Goal: Transaction & Acquisition: Subscribe to service/newsletter

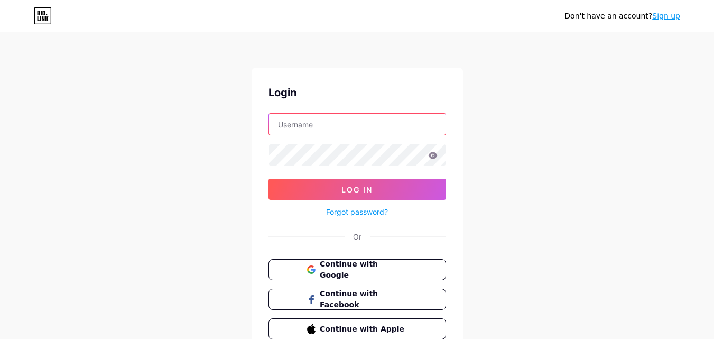
click at [358, 125] on input "text" at bounding box center [357, 124] width 177 height 21
type input "seo.moh4@gmail.com"
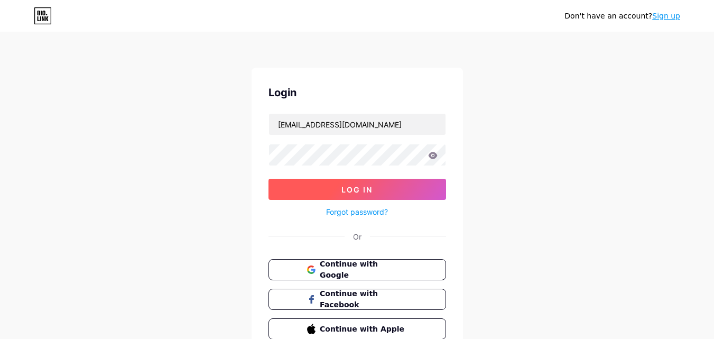
click at [344, 184] on button "Log In" at bounding box center [358, 189] width 178 height 21
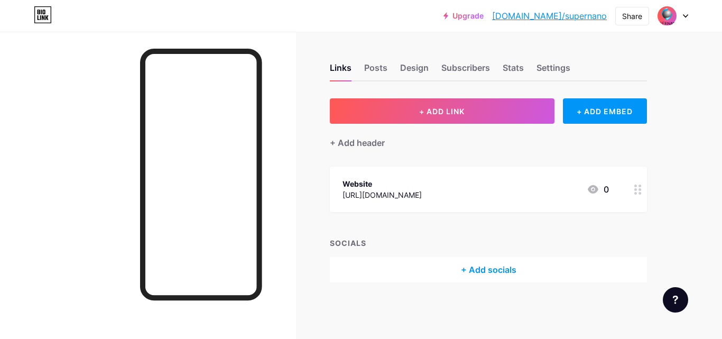
click at [446, 46] on div "Links Posts Design Subscribers Stats Settings" at bounding box center [488, 62] width 317 height 37
click at [663, 15] on img at bounding box center [667, 15] width 17 height 17
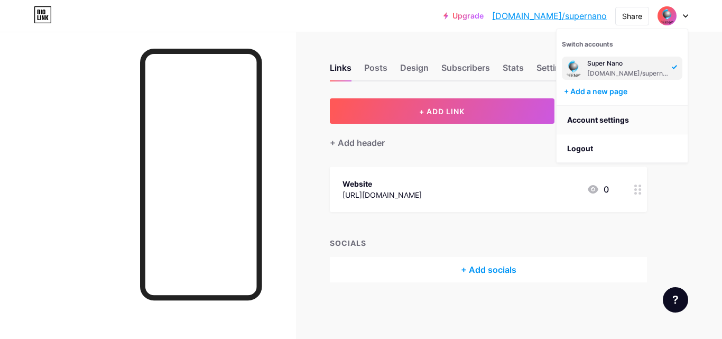
click at [591, 122] on link "Account settings" at bounding box center [622, 120] width 131 height 29
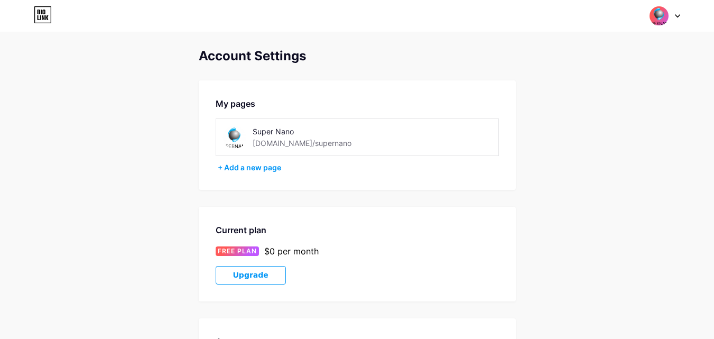
drag, startPoint x: 376, startPoint y: 0, endPoint x: 256, endPoint y: 279, distance: 304.1
click at [256, 279] on span "Upgrade" at bounding box center [250, 275] width 35 height 9
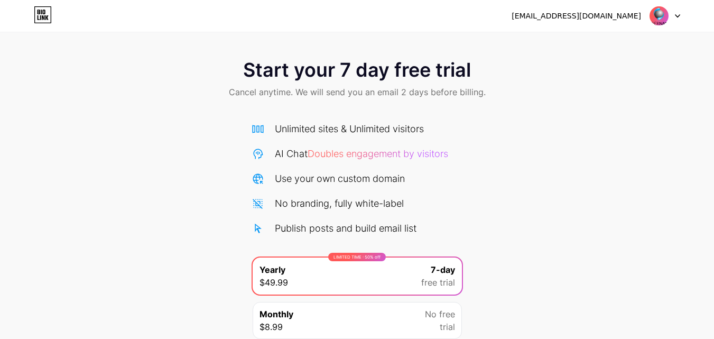
click at [43, 15] on icon at bounding box center [43, 14] width 18 height 17
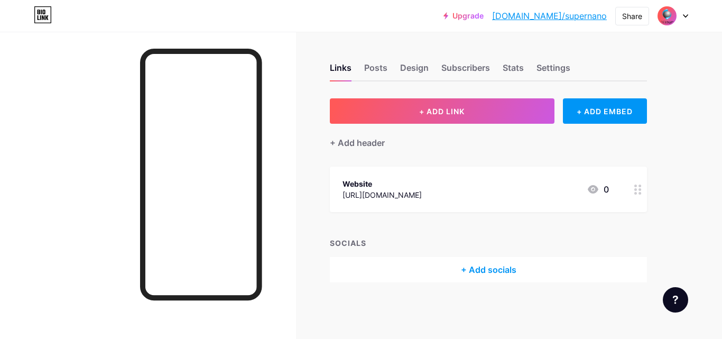
click at [658, 16] on div at bounding box center [667, 15] width 19 height 19
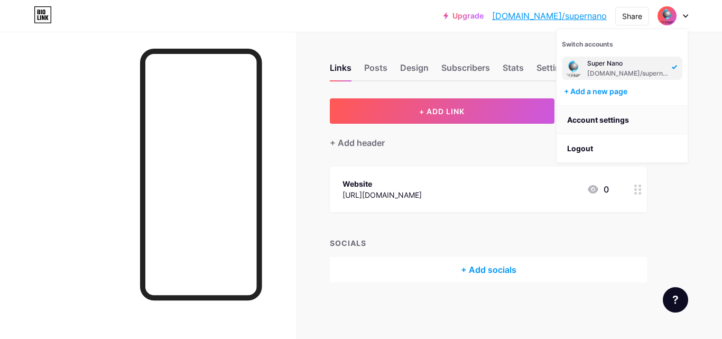
click at [569, 125] on link "Account settings" at bounding box center [622, 120] width 131 height 29
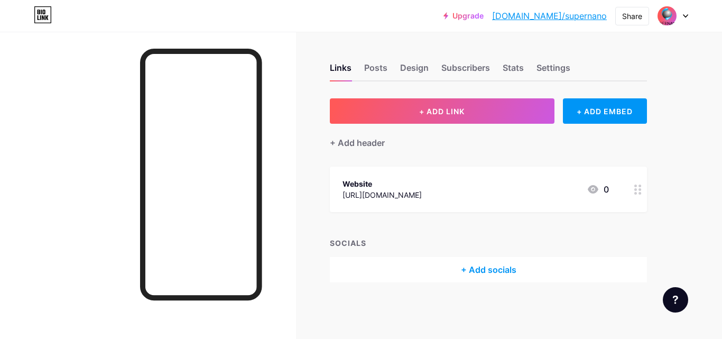
click at [63, 115] on div at bounding box center [148, 201] width 296 height 339
click at [0, 195] on div at bounding box center [148, 201] width 296 height 339
click at [674, 19] on img at bounding box center [667, 15] width 17 height 17
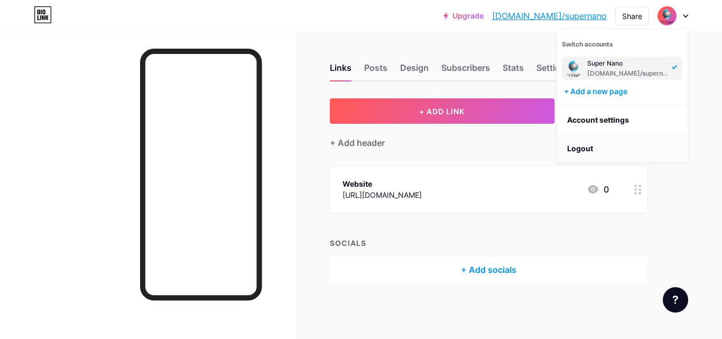
click at [594, 149] on li "Logout" at bounding box center [622, 148] width 131 height 29
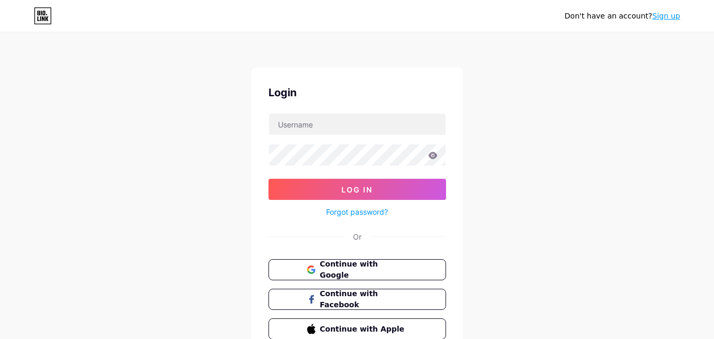
click at [219, 249] on div "Don't have an account? Sign up Login Log In Forgot password? Or Continue with G…" at bounding box center [357, 195] width 714 height 390
click at [308, 273] on icon at bounding box center [310, 273] width 7 height 4
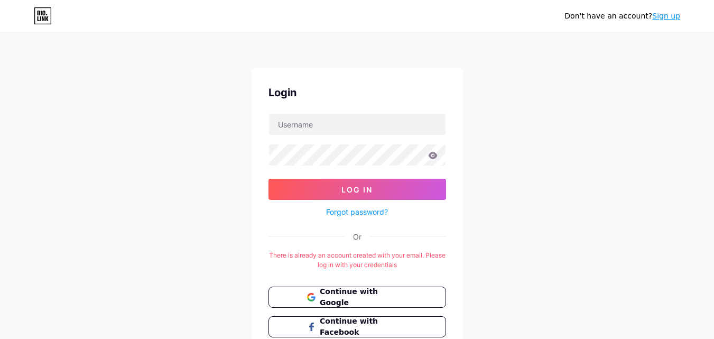
click at [543, 199] on div "Don't have an account? Sign up Login Log In Forgot password? Or There is alread…" at bounding box center [357, 209] width 714 height 418
drag, startPoint x: 339, startPoint y: 255, endPoint x: 413, endPoint y: 253, distance: 74.0
click at [413, 253] on div "There is already an account created with your email. Please log in with your cr…" at bounding box center [358, 260] width 178 height 19
drag, startPoint x: 413, startPoint y: 253, endPoint x: 323, endPoint y: 259, distance: 90.1
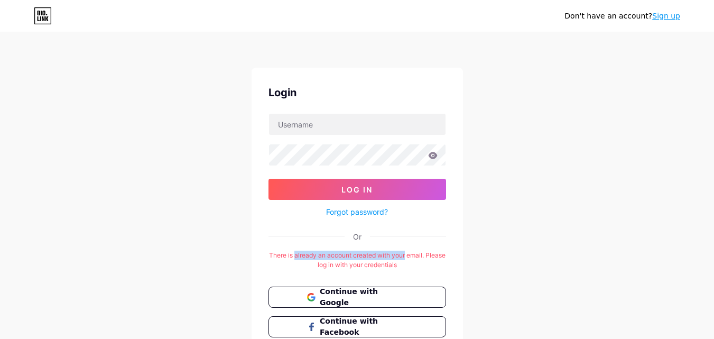
click at [323, 259] on div "There is already an account created with your email. Please log in with your cr…" at bounding box center [358, 260] width 178 height 19
drag, startPoint x: 308, startPoint y: 269, endPoint x: 391, endPoint y: 266, distance: 83.0
click at [391, 266] on div "There is already an account created with your email. Please log in with your cr…" at bounding box center [358, 260] width 178 height 19
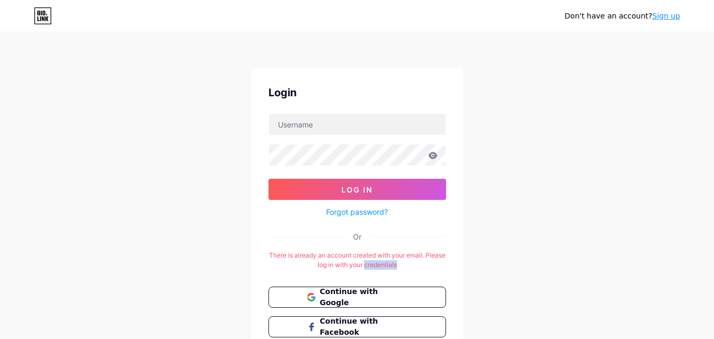
click at [391, 266] on div "There is already an account created with your email. Please log in with your cr…" at bounding box center [358, 260] width 178 height 19
click at [365, 263] on div "There is already an account created with your email. Please log in with your cr…" at bounding box center [358, 260] width 178 height 19
click at [413, 127] on input "text" at bounding box center [357, 124] width 177 height 21
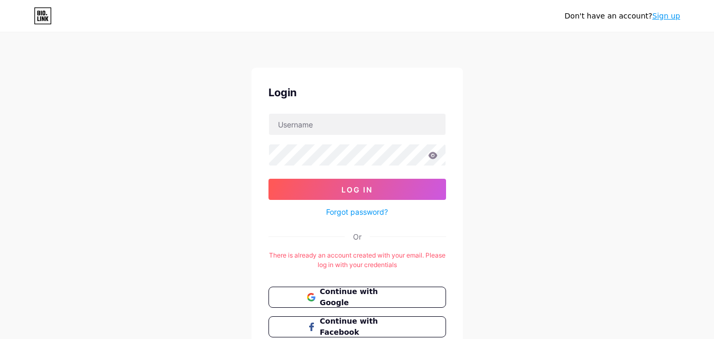
click at [511, 185] on div "Don't have an account? Sign up Login Log In Forgot password? Or There is alread…" at bounding box center [357, 209] width 714 height 418
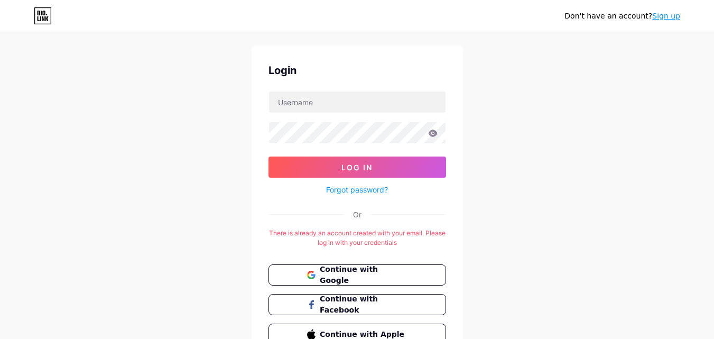
scroll to position [79, 0]
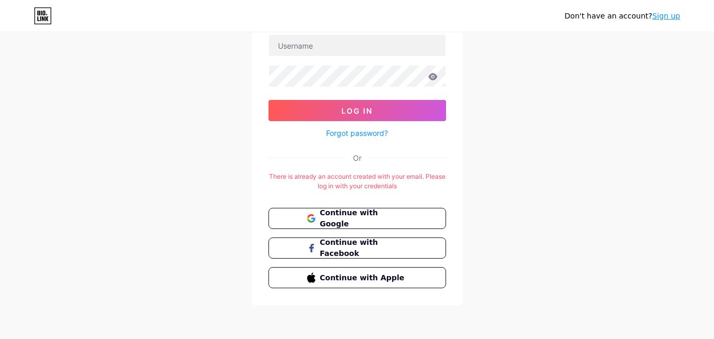
click at [566, 255] on div "Don't have an account? Sign up Login Log In Forgot password? Or There is alread…" at bounding box center [357, 130] width 714 height 418
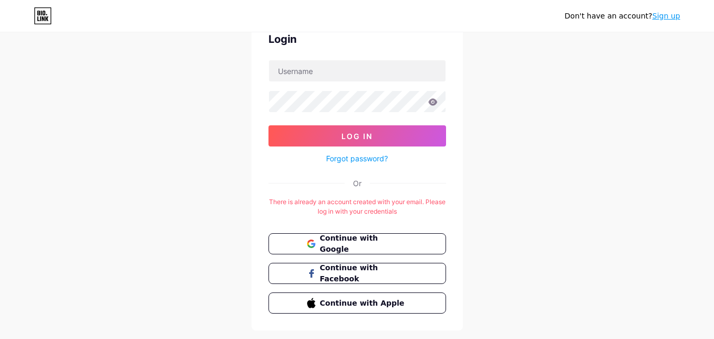
scroll to position [48, 0]
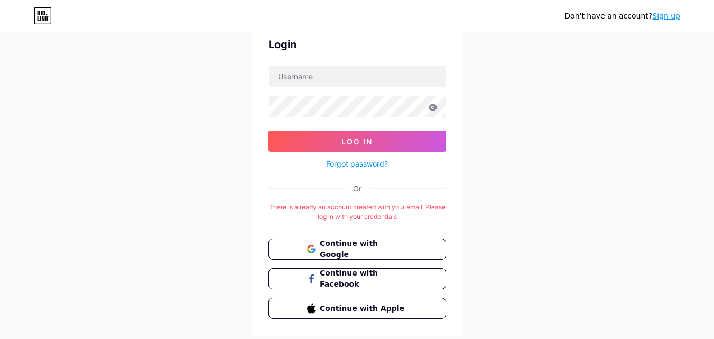
click at [332, 165] on link "Forgot password?" at bounding box center [357, 163] width 62 height 11
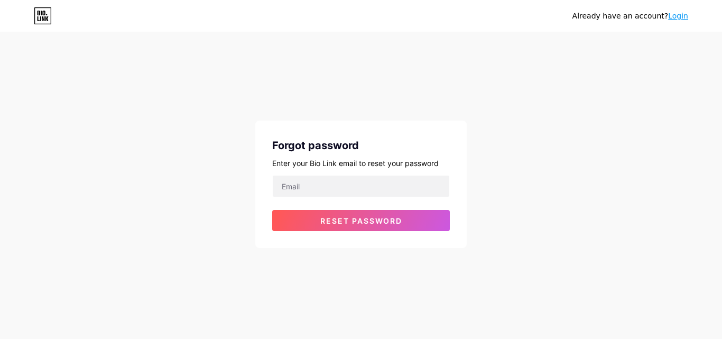
click at [332, 165] on div "Enter your Bio Link email to reset your password" at bounding box center [361, 163] width 178 height 11
click at [330, 181] on input "email" at bounding box center [361, 186] width 177 height 21
click at [527, 217] on div "Already have an account? Login Forgot password Enter your Bio Link email to res…" at bounding box center [361, 141] width 722 height 282
click at [686, 15] on link "Login" at bounding box center [678, 16] width 20 height 8
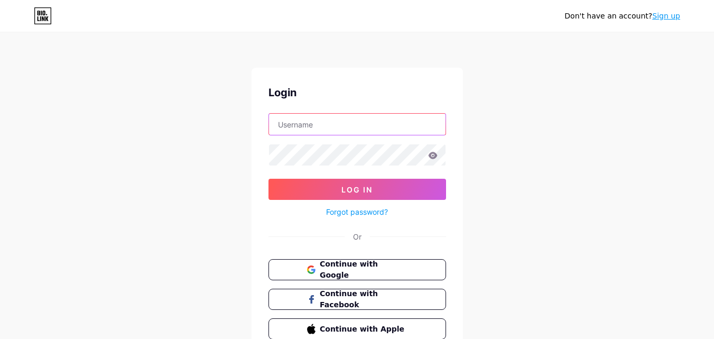
click at [331, 124] on input "text" at bounding box center [357, 124] width 177 height 21
click at [464, 150] on div "Don't have an account? Sign up Login Log In Forgot password? Or Continue with G…" at bounding box center [357, 195] width 714 height 390
click at [314, 270] on icon at bounding box center [313, 271] width 4 height 4
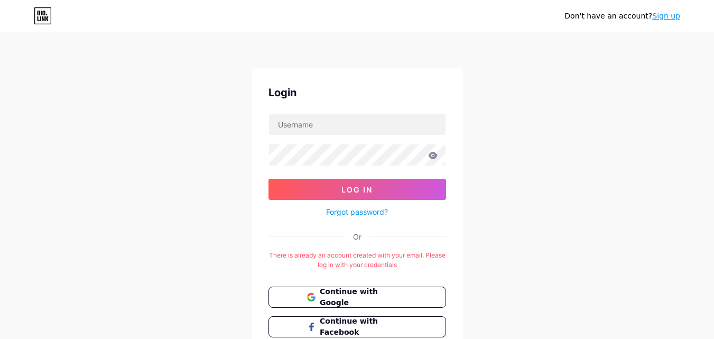
click at [638, 100] on div "Don't have an account? Sign up Login Log In Forgot password? Or There is alread…" at bounding box center [357, 209] width 714 height 418
click at [511, 155] on div "Don't have an account? Sign up Login Log In Forgot password? Or There is alread…" at bounding box center [357, 209] width 714 height 418
click at [370, 119] on input "text" at bounding box center [357, 124] width 177 height 21
drag, startPoint x: 544, startPoint y: 120, endPoint x: 403, endPoint y: 229, distance: 178.2
click at [544, 122] on div "Don't have an account? Sign up Login Log In Forgot password? Or There is alread…" at bounding box center [357, 209] width 714 height 418
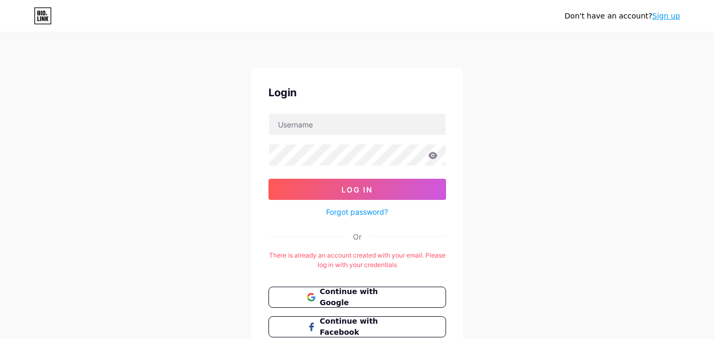
click at [356, 215] on link "Forgot password?" at bounding box center [357, 211] width 62 height 11
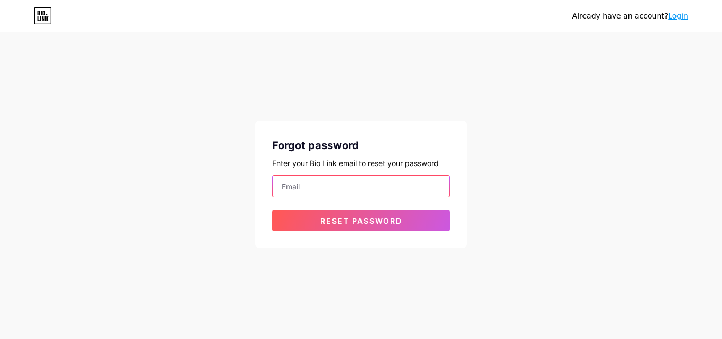
click at [318, 192] on input "email" at bounding box center [361, 186] width 177 height 21
paste input "[EMAIL_ADDRESS][DOMAIN_NAME]"
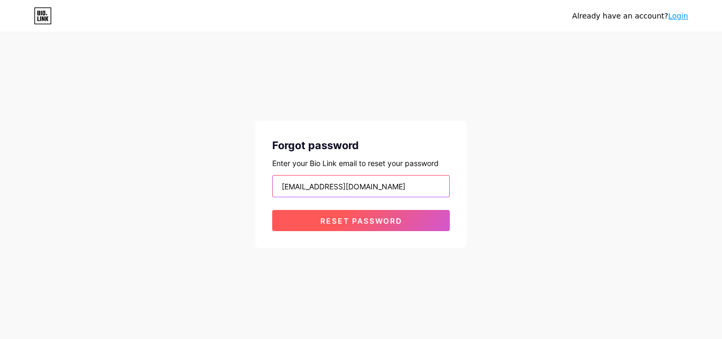
type input "[EMAIL_ADDRESS][DOMAIN_NAME]"
click at [296, 228] on button "Reset password" at bounding box center [361, 220] width 178 height 21
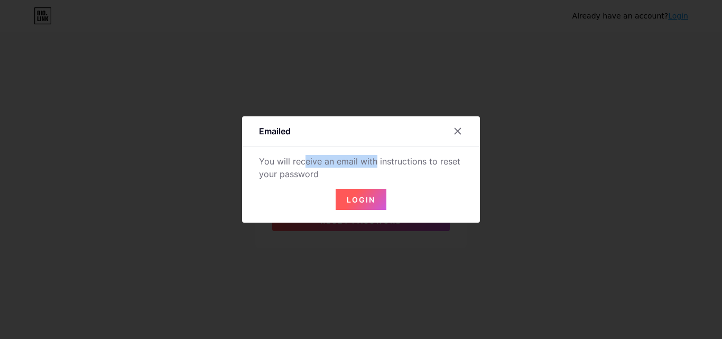
drag, startPoint x: 275, startPoint y: 161, endPoint x: 344, endPoint y: 158, distance: 68.8
click at [344, 158] on div "You will receive an email with instructions to reset your password" at bounding box center [361, 167] width 204 height 25
click at [351, 189] on button "Login" at bounding box center [361, 199] width 51 height 21
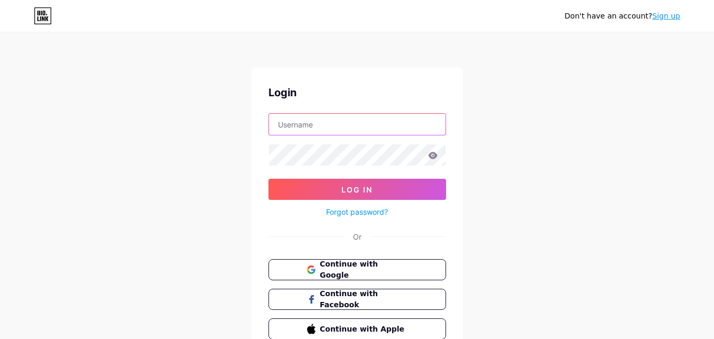
click at [382, 128] on input "text" at bounding box center [357, 124] width 177 height 21
paste input "[EMAIL_ADDRESS][DOMAIN_NAME]"
type input "[EMAIL_ADDRESS][DOMAIN_NAME]"
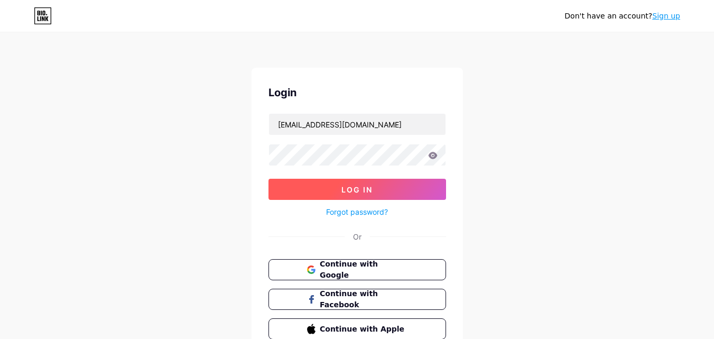
click at [297, 192] on button "Log In" at bounding box center [358, 189] width 178 height 21
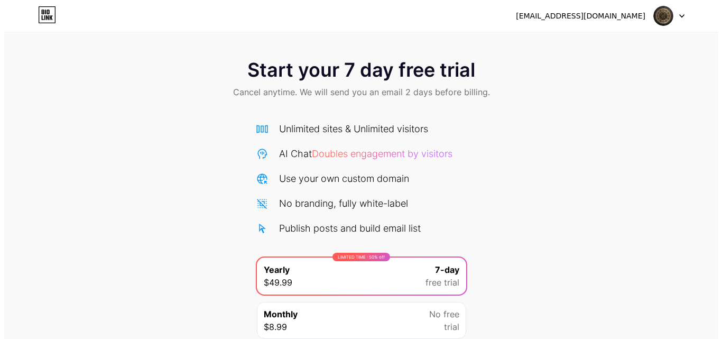
scroll to position [92, 0]
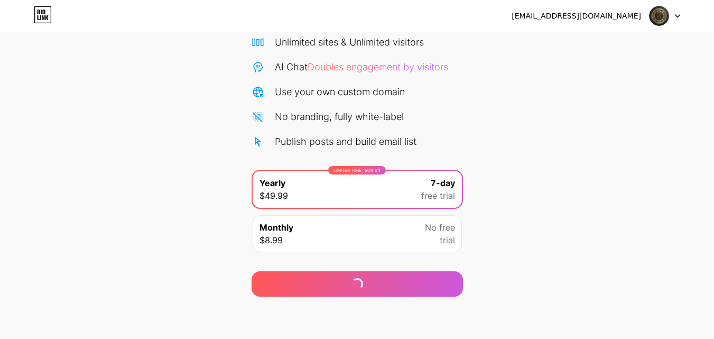
click at [538, 244] on div "Start your 7 day free trial Cancel anytime. We will send you an email 2 days be…" at bounding box center [357, 129] width 714 height 335
click at [342, 241] on div "Monthly $8.99 No free trial" at bounding box center [357, 233] width 209 height 37
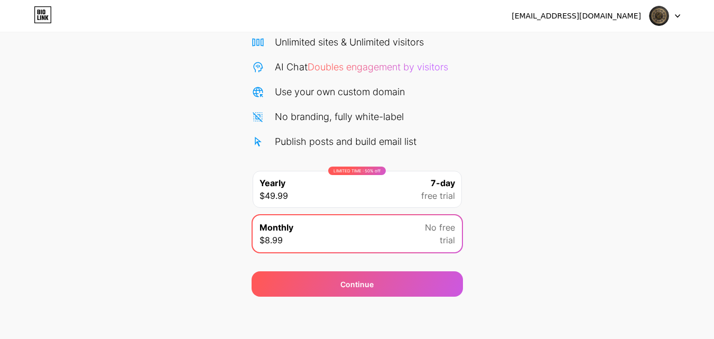
click at [333, 176] on div "LIMITED TIME : 50% off Yearly $49.99 7-day free trial" at bounding box center [357, 189] width 209 height 37
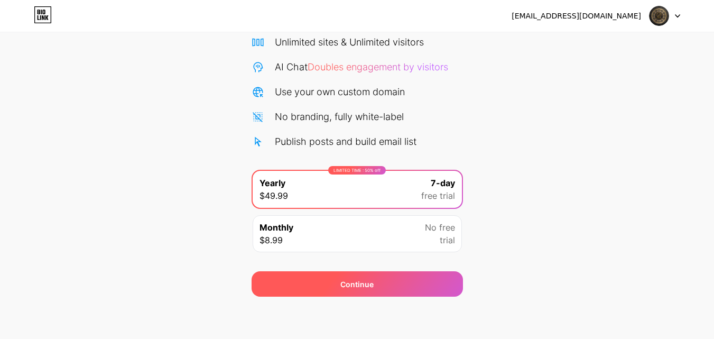
click at [346, 288] on div "Continue" at bounding box center [356, 284] width 33 height 11
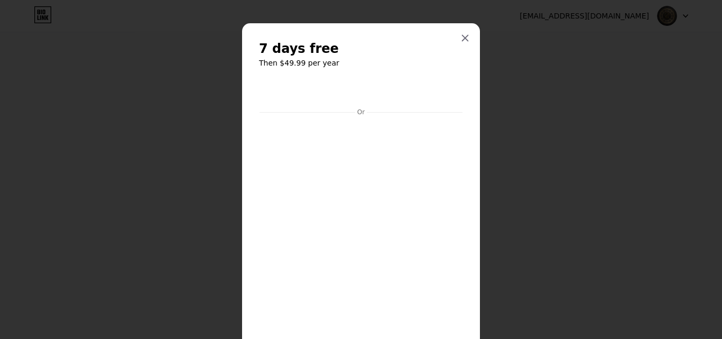
click at [357, 49] on h2 "7 days free" at bounding box center [361, 48] width 204 height 17
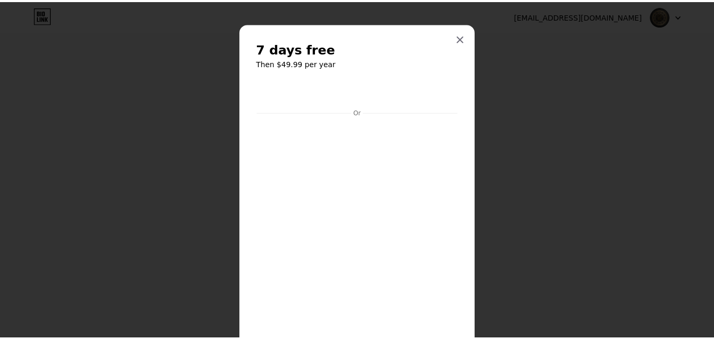
scroll to position [153, 0]
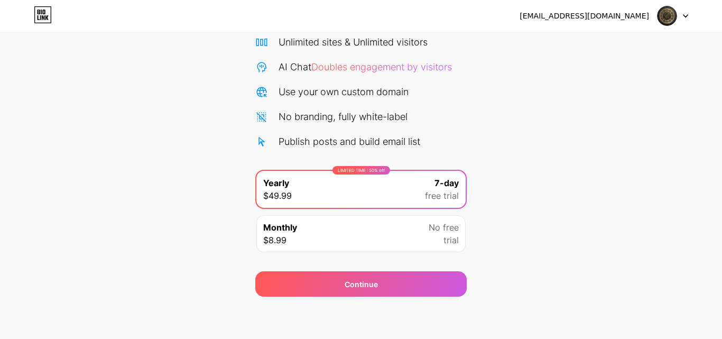
click at [462, 35] on div "Unlimited sites & Unlimited visitors" at bounding box center [360, 42] width 211 height 14
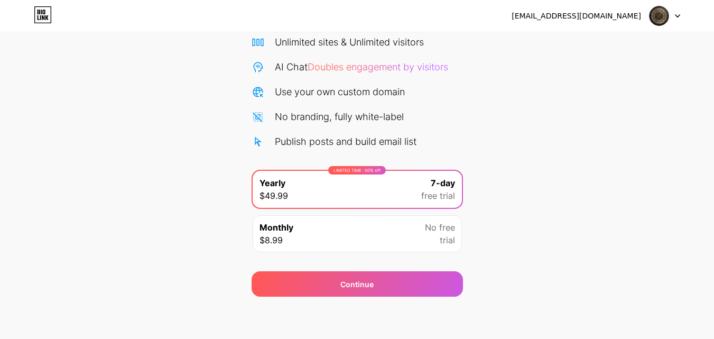
scroll to position [0, 0]
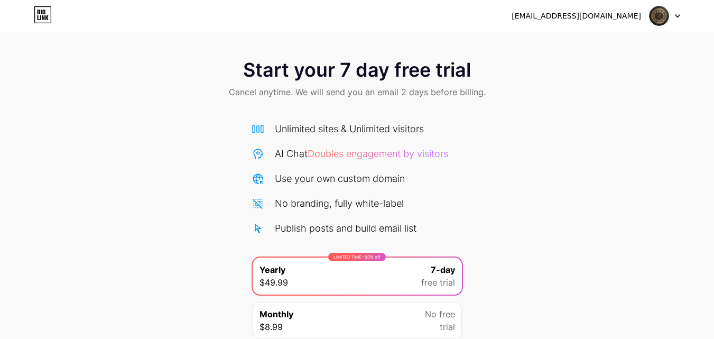
click at [614, 13] on div "[EMAIL_ADDRESS][DOMAIN_NAME]" at bounding box center [577, 16] width 130 height 11
click at [674, 13] on div at bounding box center [665, 15] width 31 height 19
click at [601, 140] on div "Start your 7 day free trial Cancel anytime. We will send you an email 2 days be…" at bounding box center [357, 216] width 714 height 335
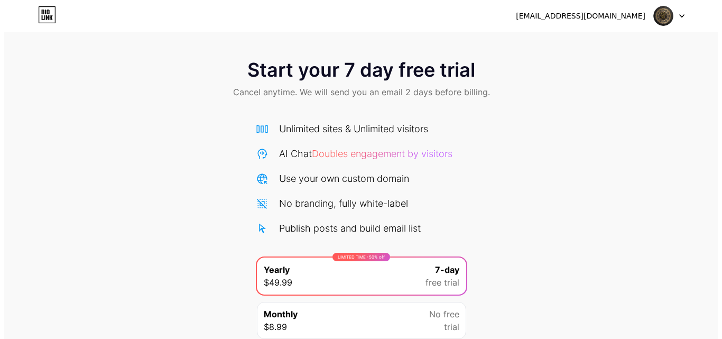
scroll to position [92, 0]
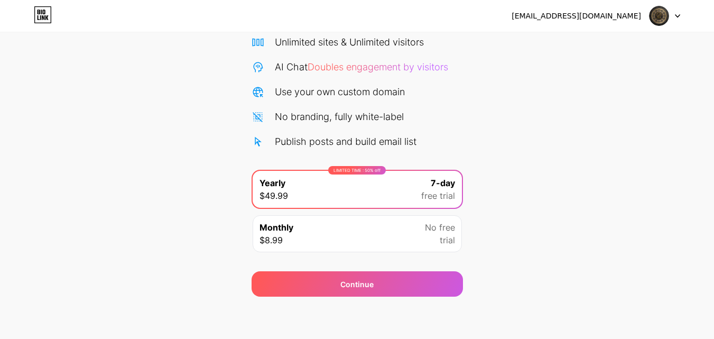
click at [325, 226] on div "Monthly $8.99 No free trial" at bounding box center [357, 233] width 209 height 37
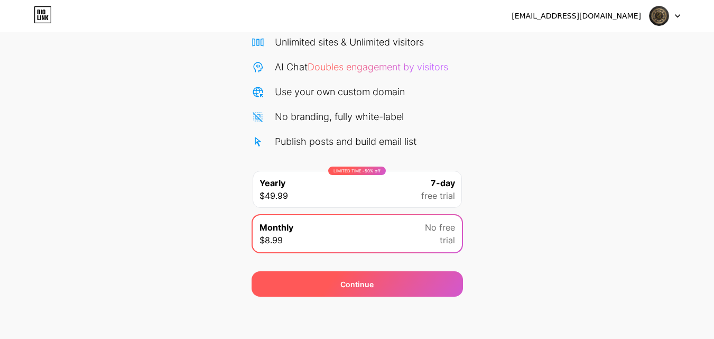
click at [317, 292] on div "Continue" at bounding box center [357, 283] width 211 height 25
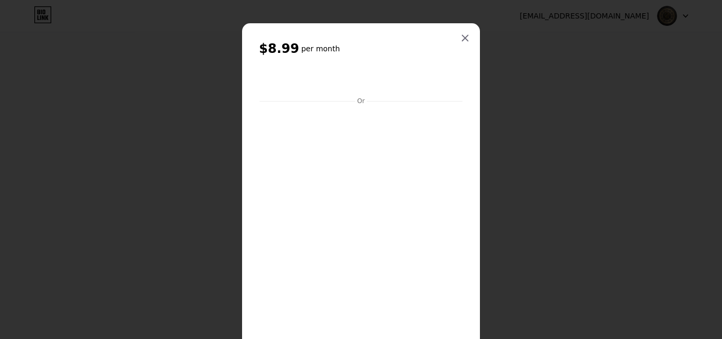
click at [252, 166] on div "$8.99 per month Or Subscribe" at bounding box center [361, 228] width 238 height 411
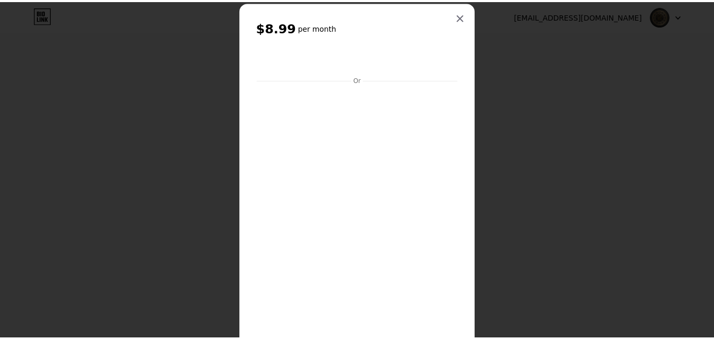
scroll to position [120, 0]
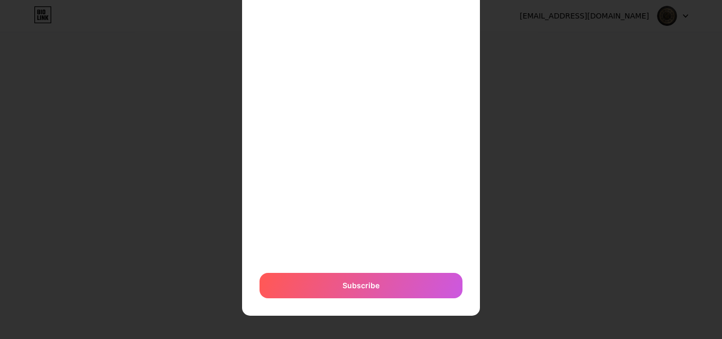
click at [200, 214] on div at bounding box center [361, 51] width 722 height 339
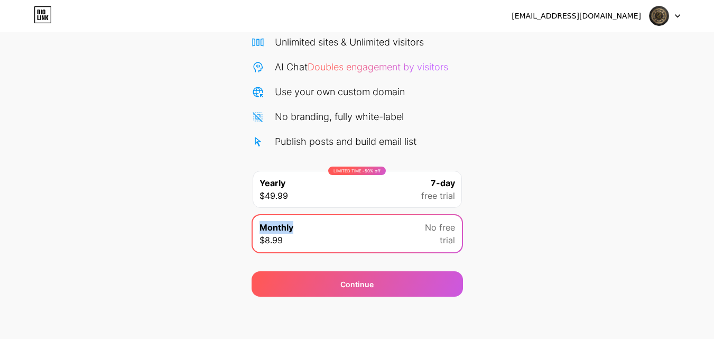
click at [200, 214] on div "Start your 7 day free trial Cancel anytime. We will send you an email 2 days be…" at bounding box center [357, 129] width 714 height 335
click at [41, 19] on icon at bounding box center [43, 14] width 18 height 17
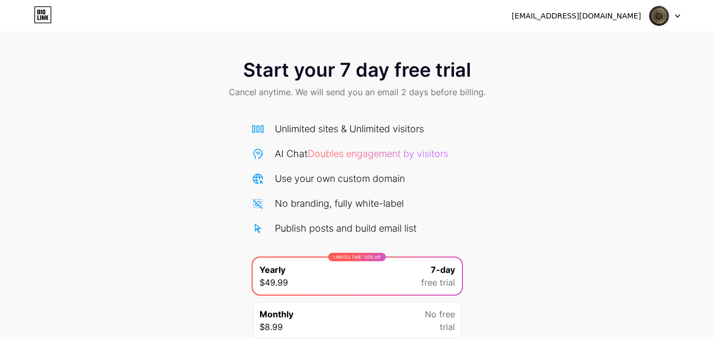
click at [40, 14] on icon at bounding box center [43, 14] width 18 height 17
click at [680, 11] on div "bashaer.quran.2014@gmail.com Logout" at bounding box center [357, 15] width 714 height 19
click at [678, 12] on div at bounding box center [665, 15] width 31 height 19
click at [660, 16] on img at bounding box center [659, 16] width 20 height 20
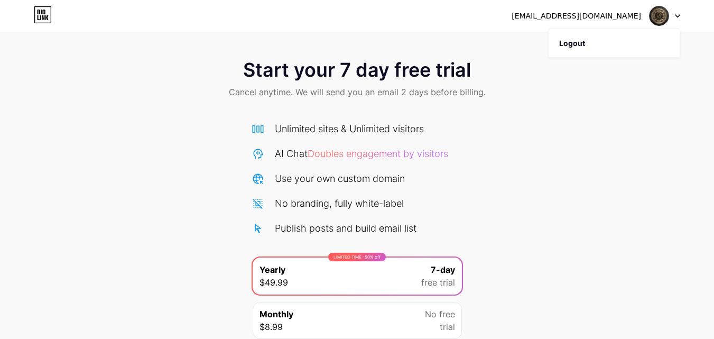
click at [613, 16] on div "[EMAIL_ADDRESS][DOMAIN_NAME]" at bounding box center [577, 16] width 130 height 11
click at [590, 102] on div "Start your 7 day free trial Cancel anytime. We will send you an email 2 days be…" at bounding box center [357, 80] width 714 height 62
drag, startPoint x: 478, startPoint y: 79, endPoint x: 213, endPoint y: 71, distance: 265.0
click at [213, 71] on div "Start your 7 day free trial Cancel anytime. We will send you an email 2 days be…" at bounding box center [357, 80] width 714 height 62
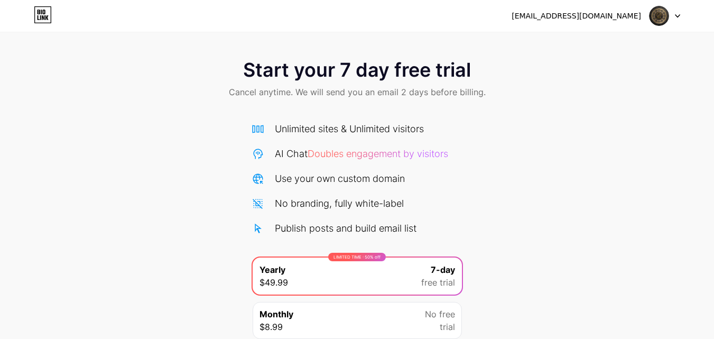
scroll to position [92, 0]
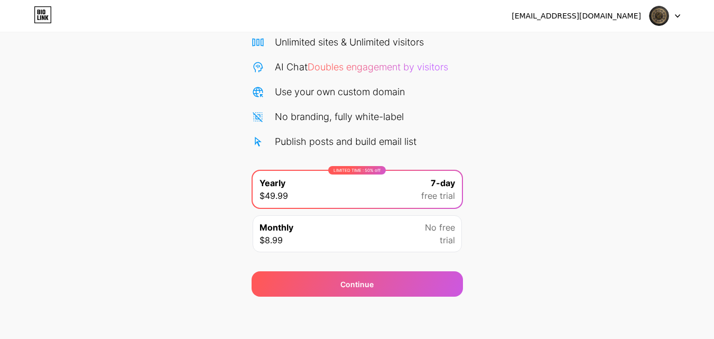
click at [36, 8] on icon at bounding box center [43, 14] width 18 height 17
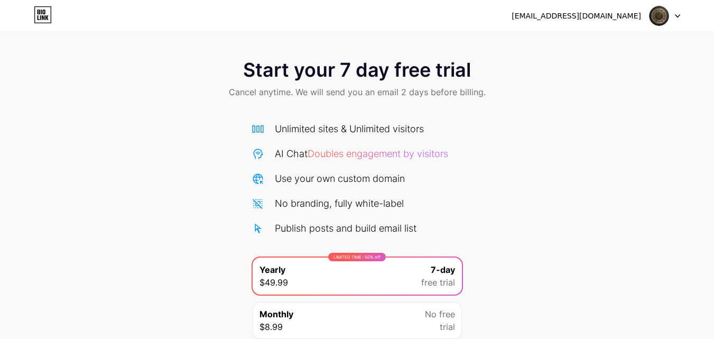
click at [582, 167] on div "Start your 7 day free trial Cancel anytime. We will send you an email 2 days be…" at bounding box center [357, 216] width 714 height 335
drag, startPoint x: 295, startPoint y: 95, endPoint x: 450, endPoint y: 12, distance: 176.0
click at [453, 90] on span "Cancel anytime. We will send you an email 2 days before billing." at bounding box center [357, 92] width 257 height 13
click at [424, 92] on span "Cancel anytime. We will send you an email 2 days before billing." at bounding box center [357, 92] width 257 height 13
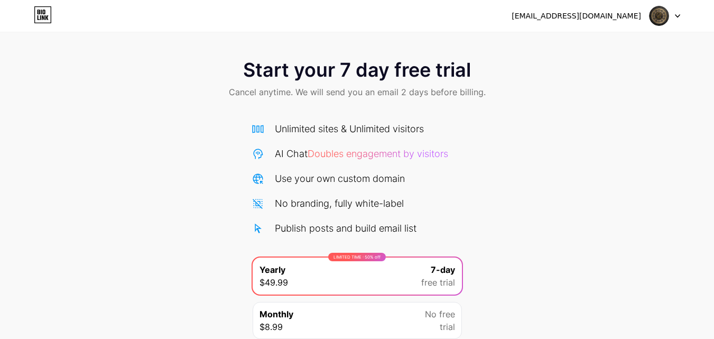
click at [424, 92] on span "Cancel anytime. We will send you an email 2 days before billing." at bounding box center [357, 92] width 257 height 13
